Goal: Task Accomplishment & Management: Use online tool/utility

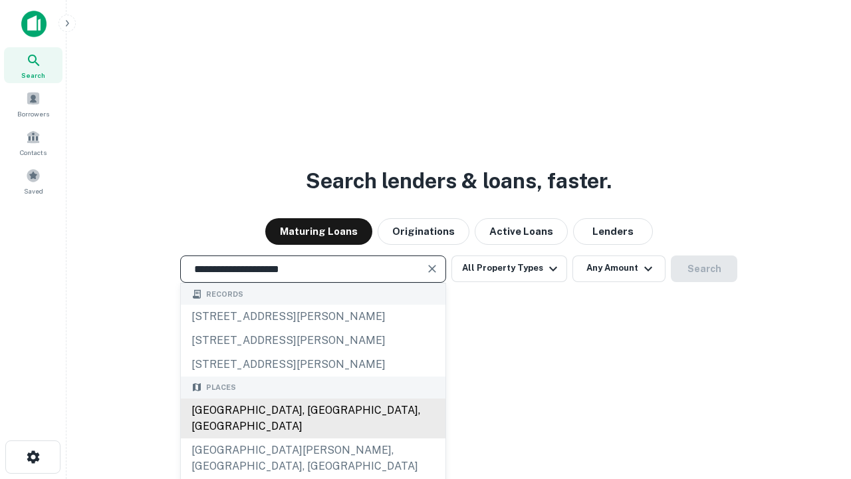
click at [313, 438] on div "[GEOGRAPHIC_DATA], [GEOGRAPHIC_DATA], [GEOGRAPHIC_DATA]" at bounding box center [313, 418] width 265 height 40
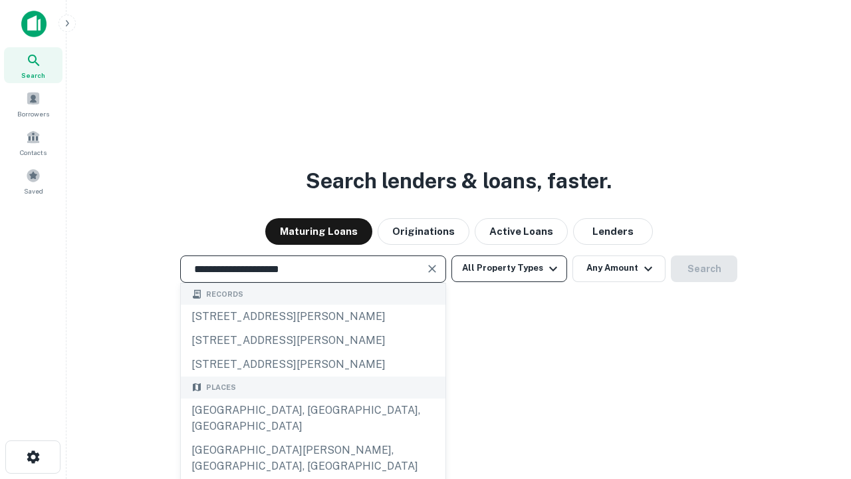
type input "**********"
click at [509, 268] on button "All Property Types" at bounding box center [510, 268] width 116 height 27
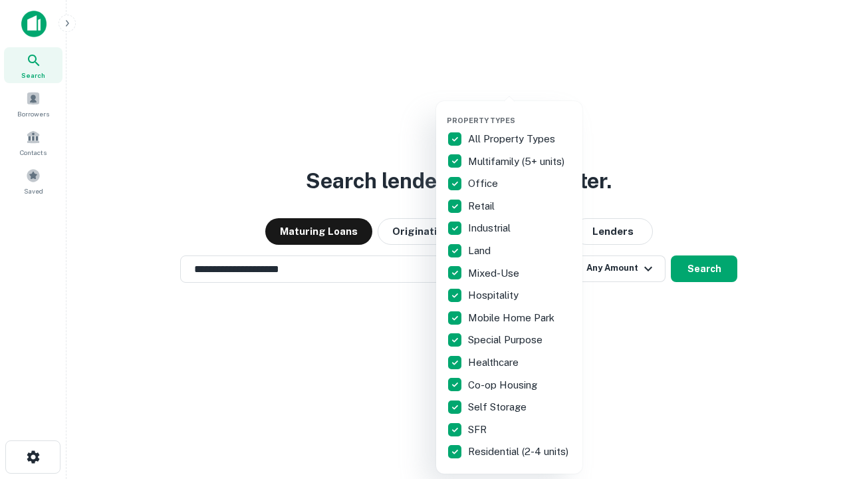
click at [520, 112] on button "button" at bounding box center [520, 112] width 146 height 1
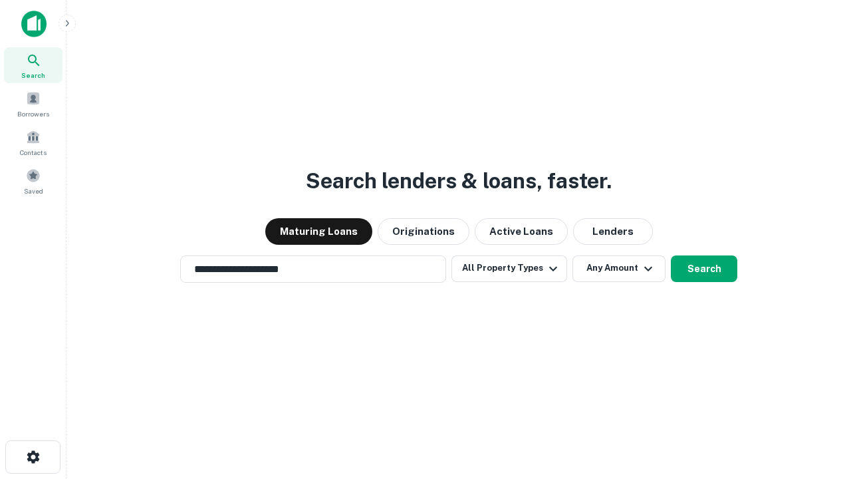
scroll to position [21, 0]
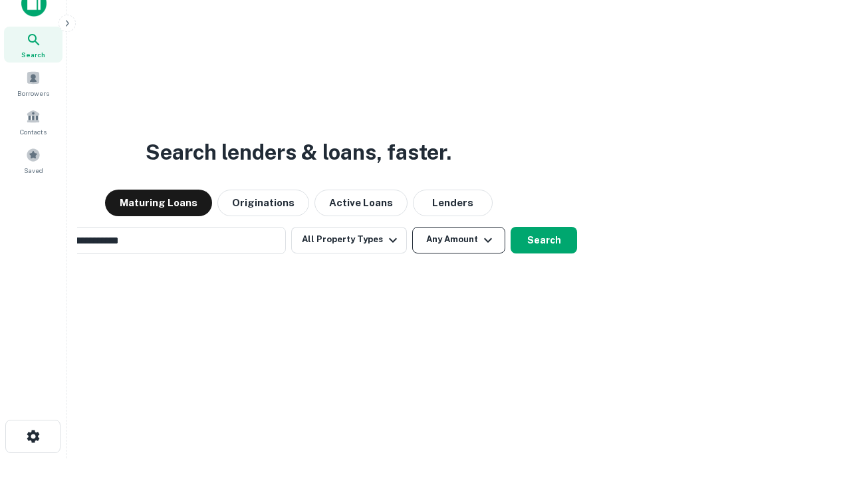
click at [412, 227] on button "Any Amount" at bounding box center [458, 240] width 93 height 27
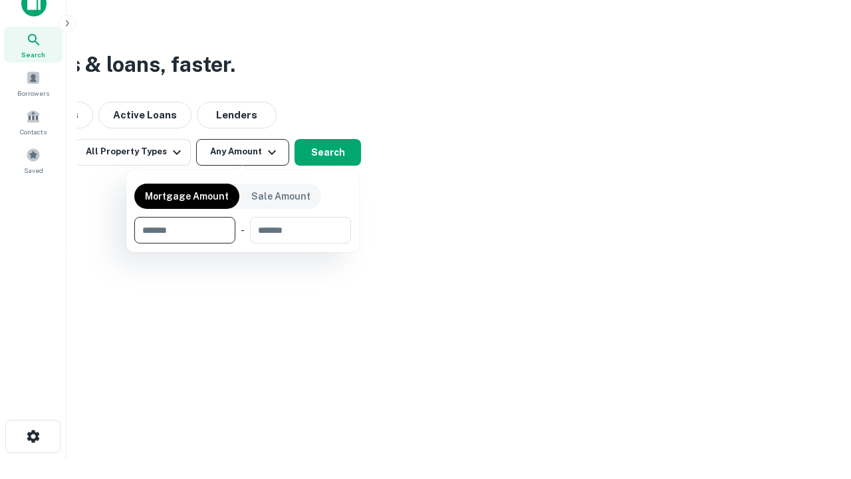
scroll to position [21, 0]
type input "*******"
click at [243, 243] on button "button" at bounding box center [242, 243] width 217 height 1
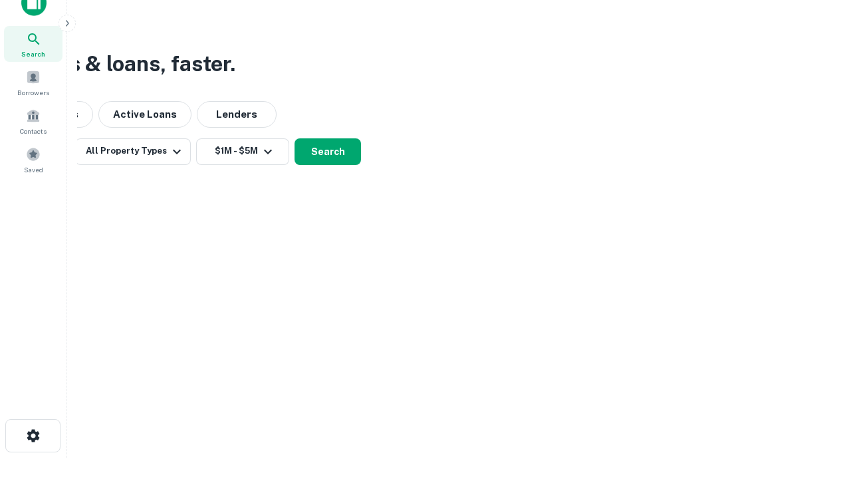
scroll to position [21, 0]
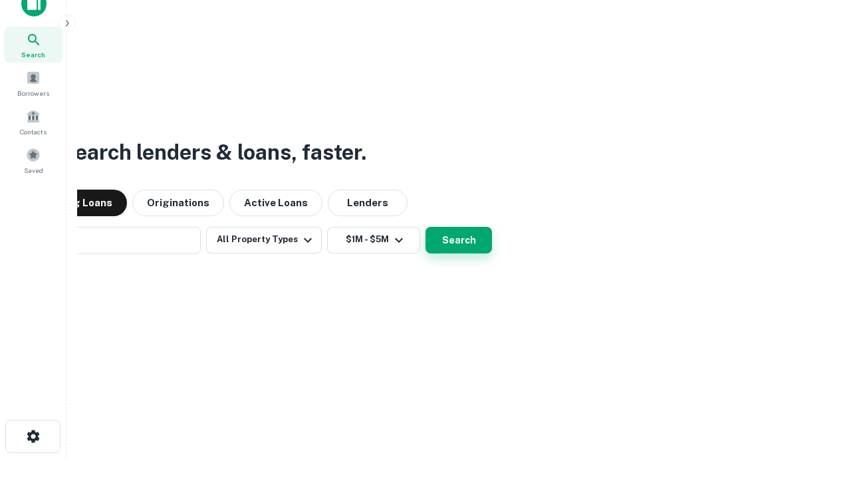
click at [426, 227] on button "Search" at bounding box center [459, 240] width 67 height 27
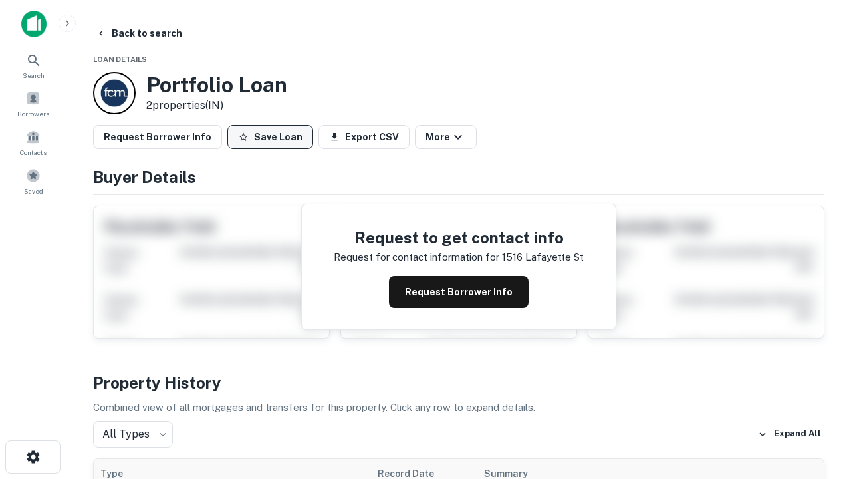
click at [270, 137] on button "Save Loan" at bounding box center [270, 137] width 86 height 24
click at [273, 137] on button "Save Loan" at bounding box center [270, 137] width 86 height 24
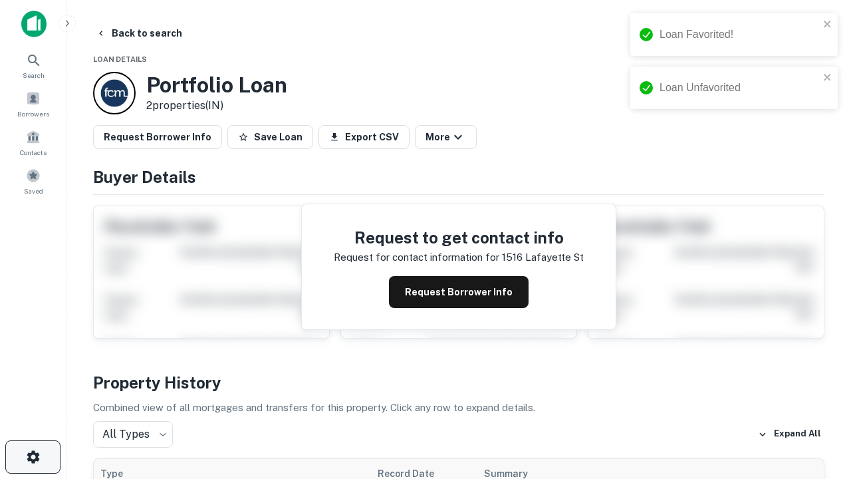
click at [33, 457] on icon "button" at bounding box center [33, 457] width 16 height 16
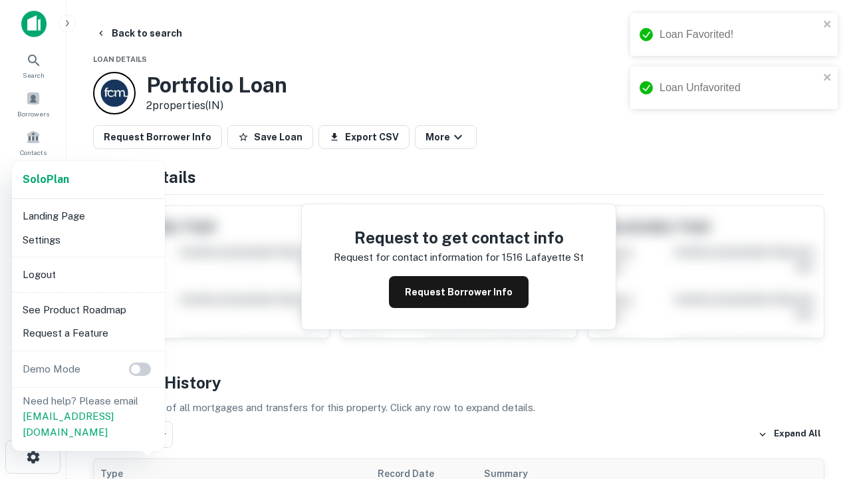
click at [88, 274] on li "Logout" at bounding box center [88, 275] width 142 height 24
